Goal: Information Seeking & Learning: Learn about a topic

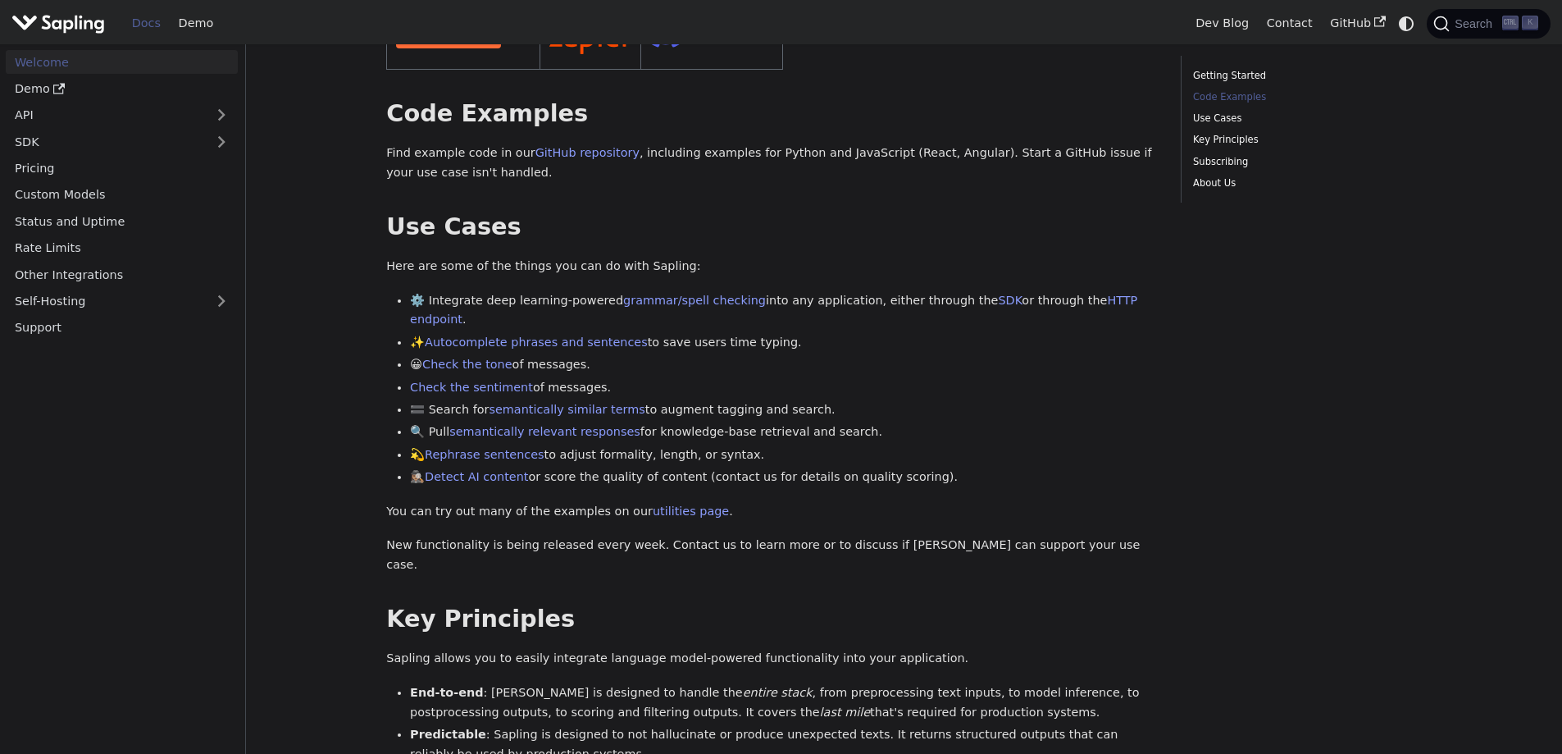
scroll to position [492, 0]
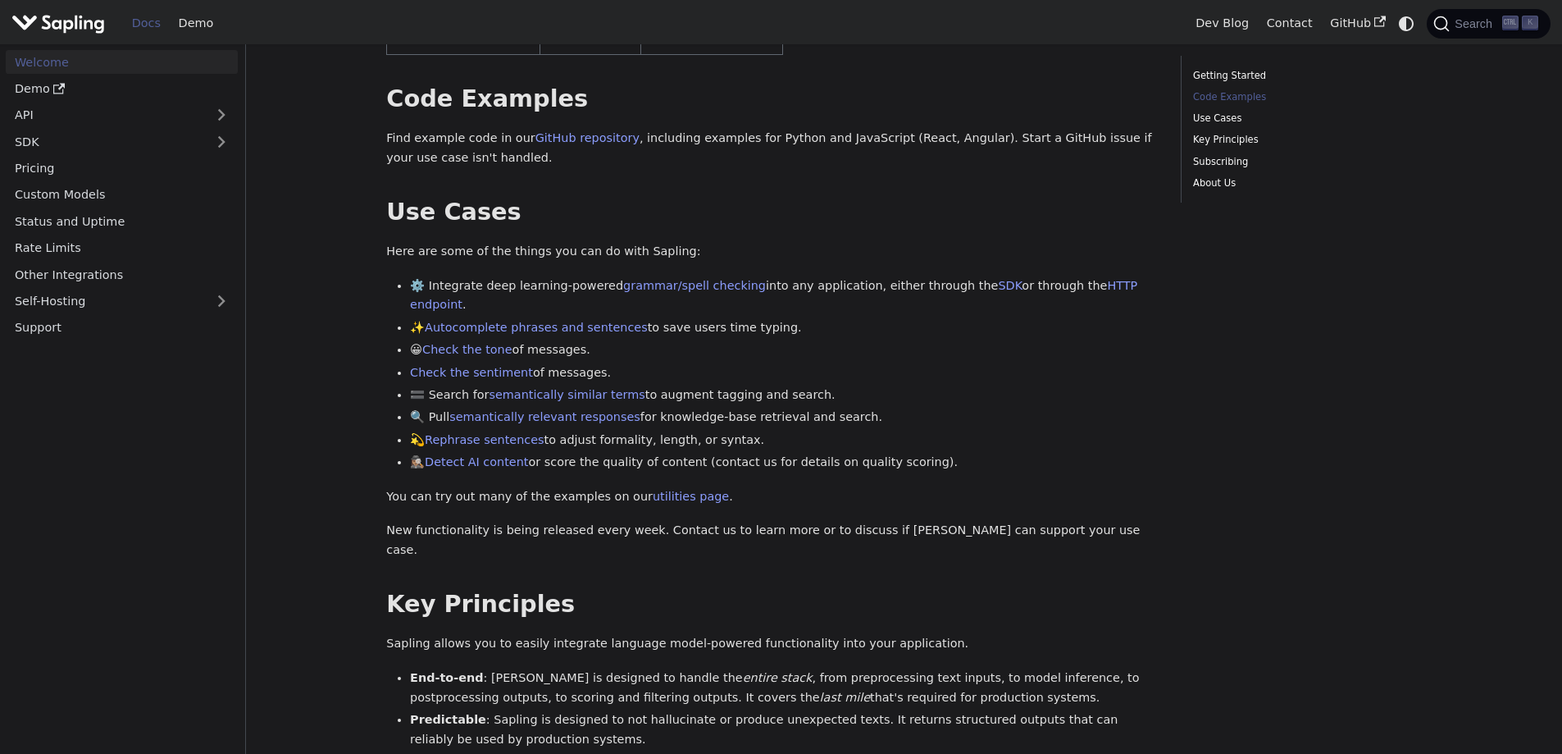
click at [1038, 340] on li "😀 Check the tone of messages." at bounding box center [783, 350] width 747 height 20
